Goal: Task Accomplishment & Management: Manage account settings

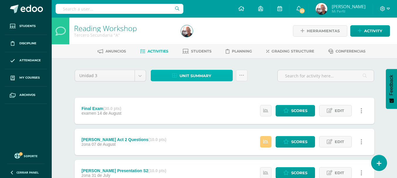
click at [191, 74] on span "Unit summary" at bounding box center [196, 76] width 32 height 11
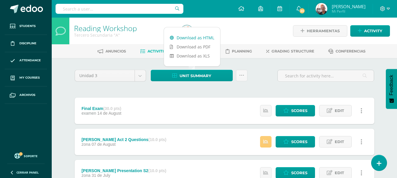
click at [193, 38] on link "Download as HTML" at bounding box center [192, 37] width 56 height 9
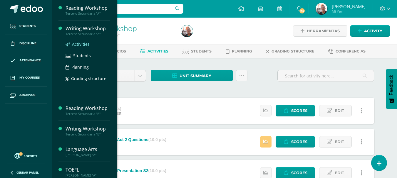
click at [85, 43] on span "Activities" at bounding box center [81, 44] width 18 height 6
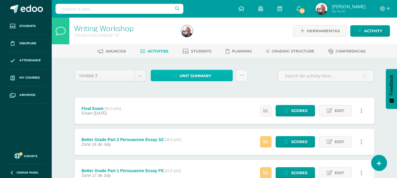
click at [199, 76] on span "Unit summary" at bounding box center [196, 76] width 32 height 11
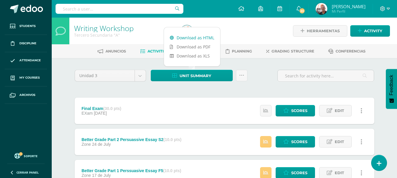
click at [199, 40] on link "Download as HTML" at bounding box center [192, 37] width 56 height 9
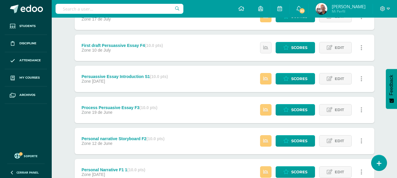
scroll to position [203, 0]
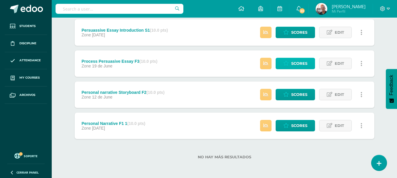
click at [300, 63] on span "Scores" at bounding box center [299, 63] width 16 height 11
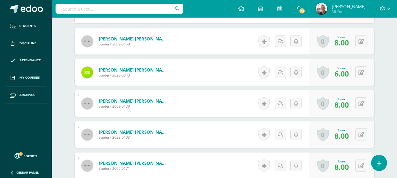
scroll to position [60, 0]
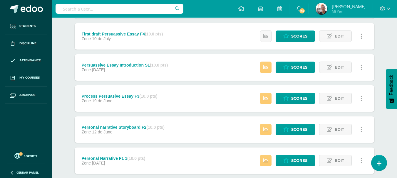
scroll to position [203, 0]
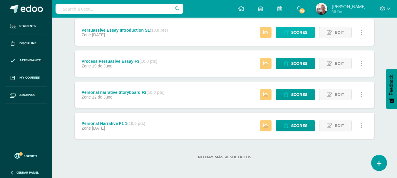
click at [304, 34] on span "Scores" at bounding box center [299, 32] width 16 height 11
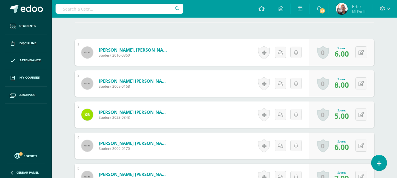
scroll to position [152, 0]
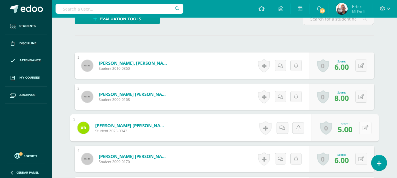
click at [361, 130] on button at bounding box center [365, 128] width 12 height 12
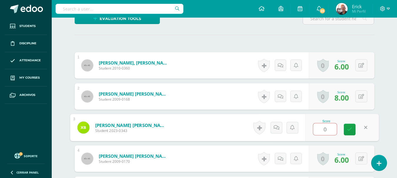
scroll to position [152, 0]
type input "6"
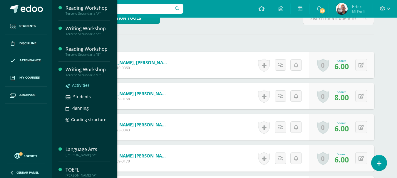
click at [82, 85] on span "Activities" at bounding box center [81, 86] width 18 height 6
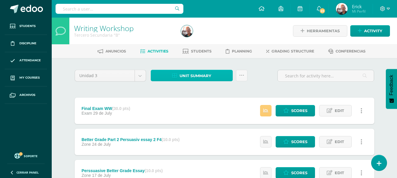
click at [189, 76] on span "Unit summary" at bounding box center [196, 76] width 32 height 11
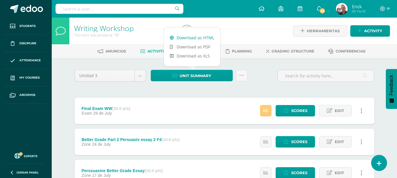
click at [195, 38] on link "Download as HTML" at bounding box center [192, 37] width 56 height 9
